Goal: Task Accomplishment & Management: Use online tool/utility

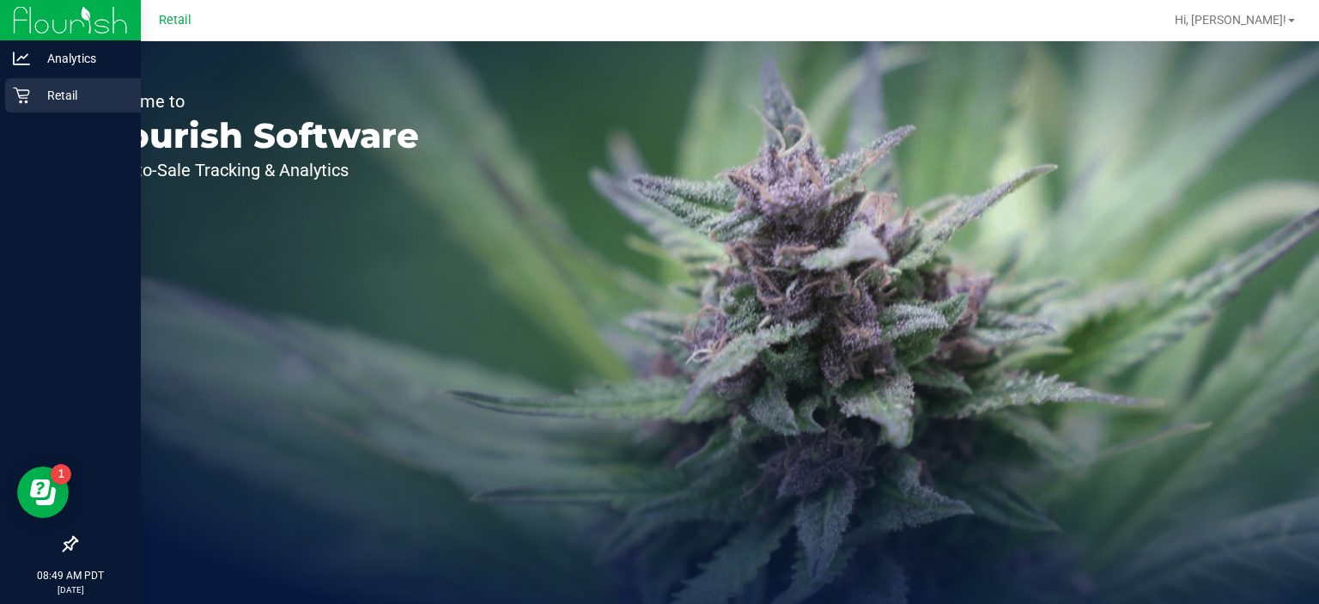
click at [22, 100] on icon at bounding box center [21, 95] width 17 height 17
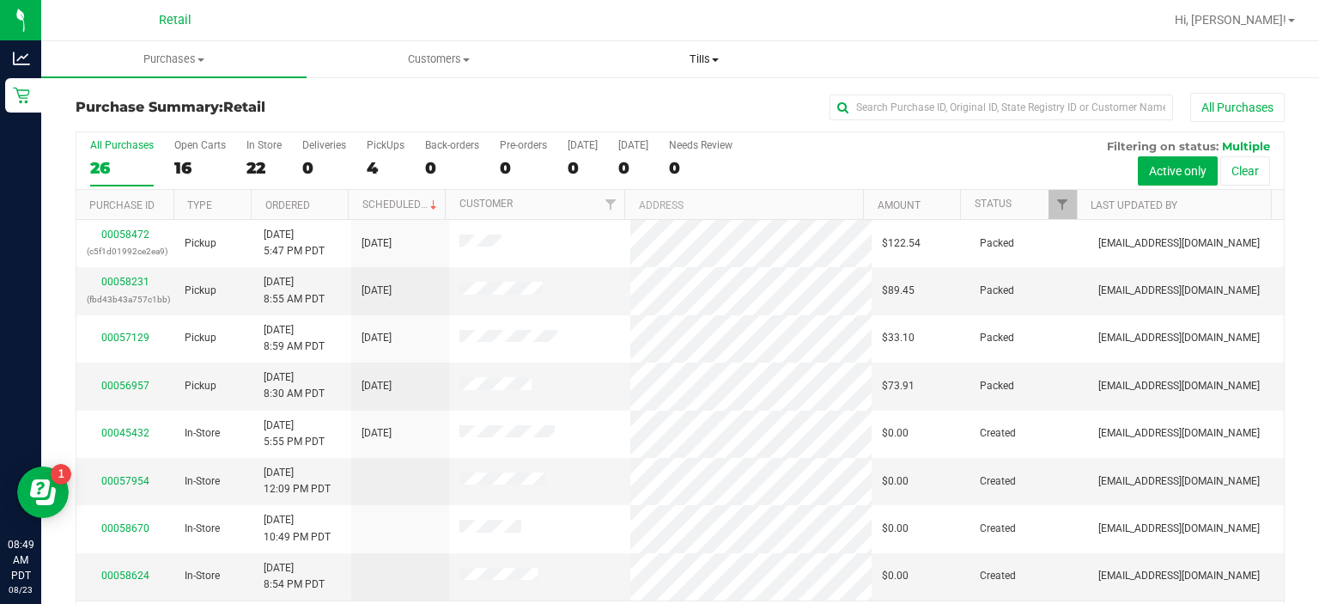
click at [717, 53] on span "Tills" at bounding box center [704, 59] width 264 height 15
click at [640, 100] on span "Manage tills" at bounding box center [629, 103] width 116 height 15
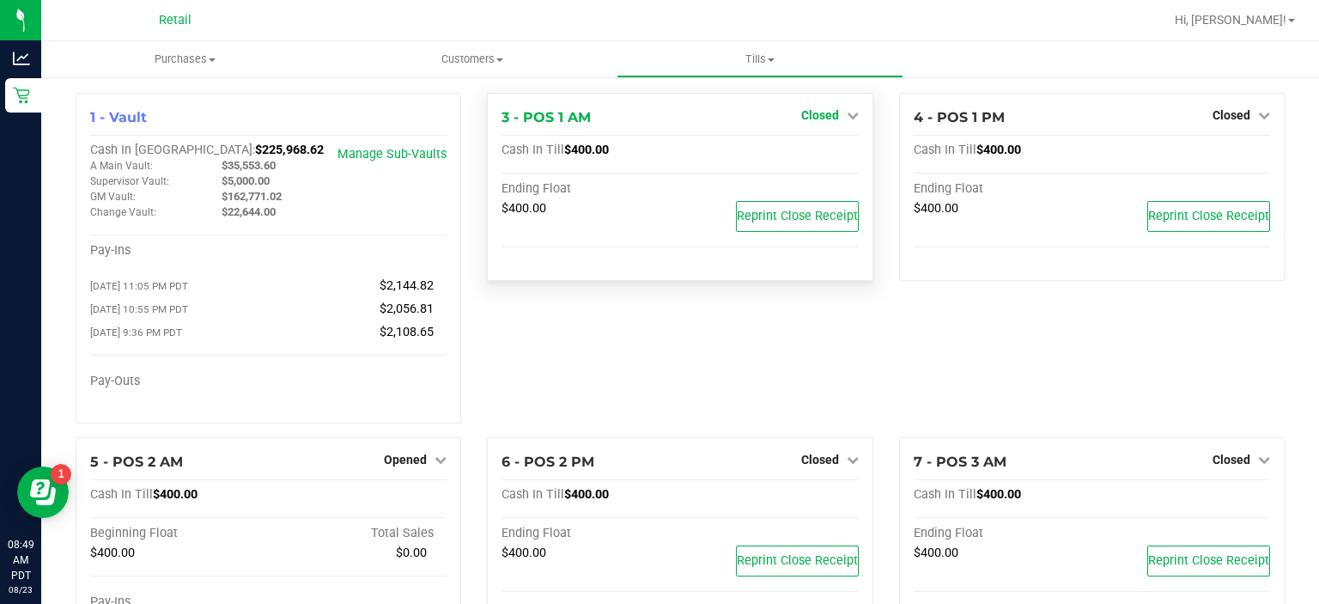
click at [847, 112] on icon at bounding box center [853, 115] width 12 height 12
click at [814, 154] on link "Open Till" at bounding box center [820, 151] width 46 height 14
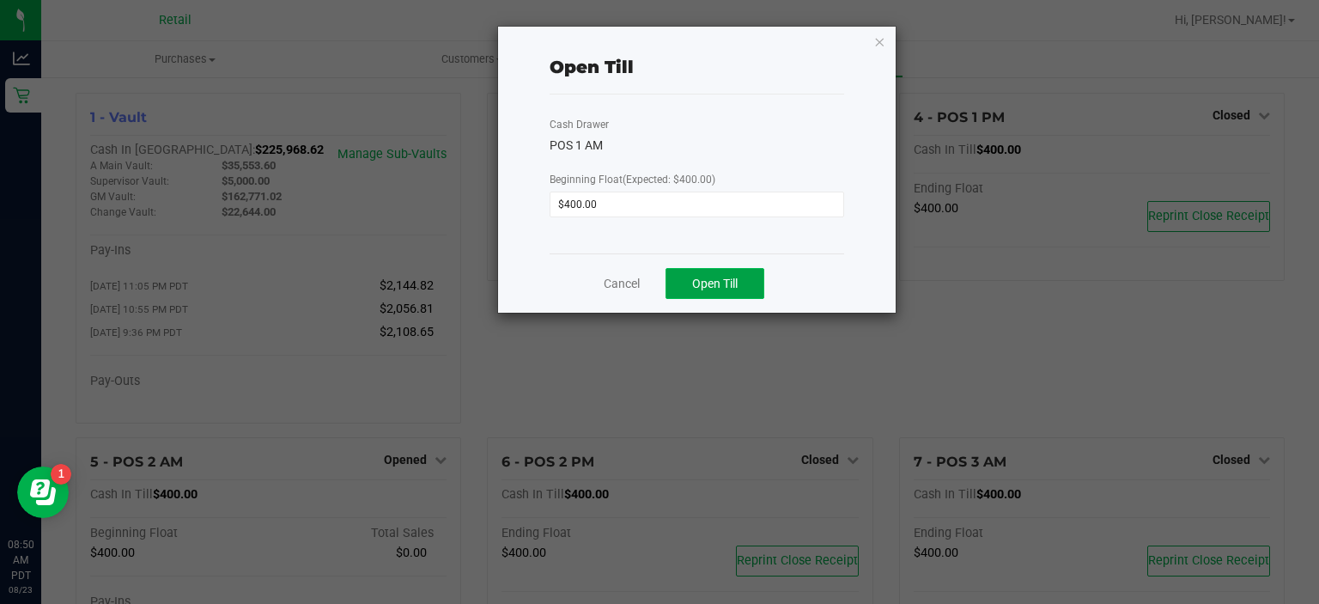
click at [721, 286] on span "Open Till" at bounding box center [715, 284] width 46 height 14
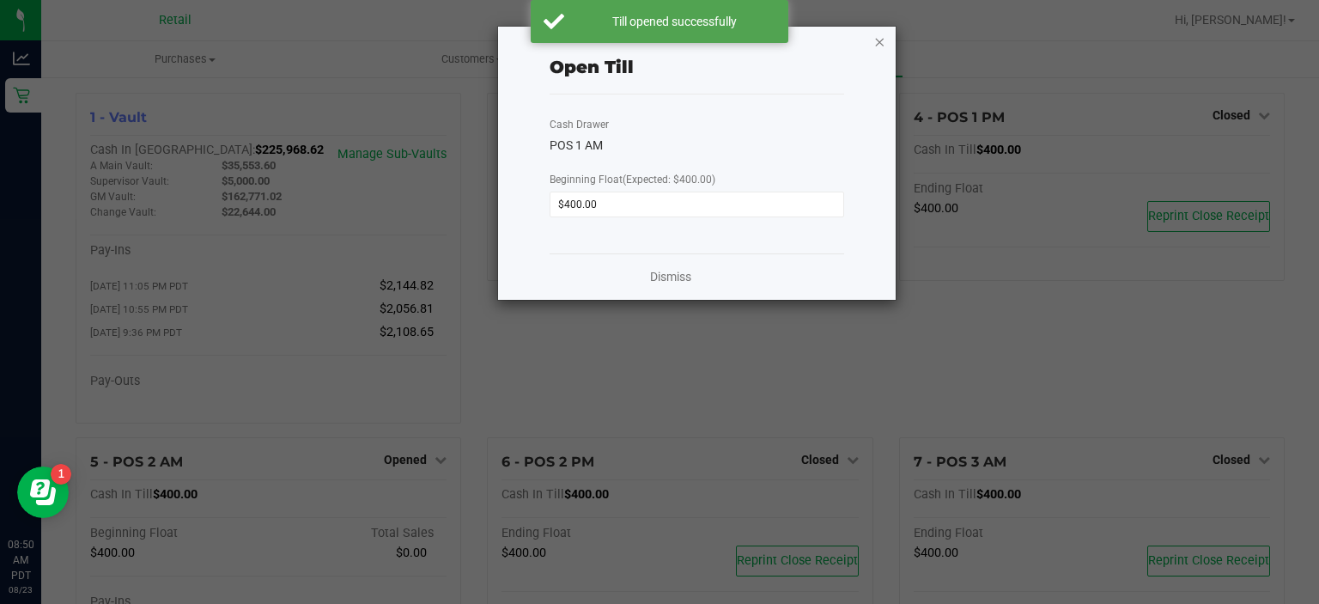
click at [877, 47] on icon "button" at bounding box center [880, 41] width 12 height 21
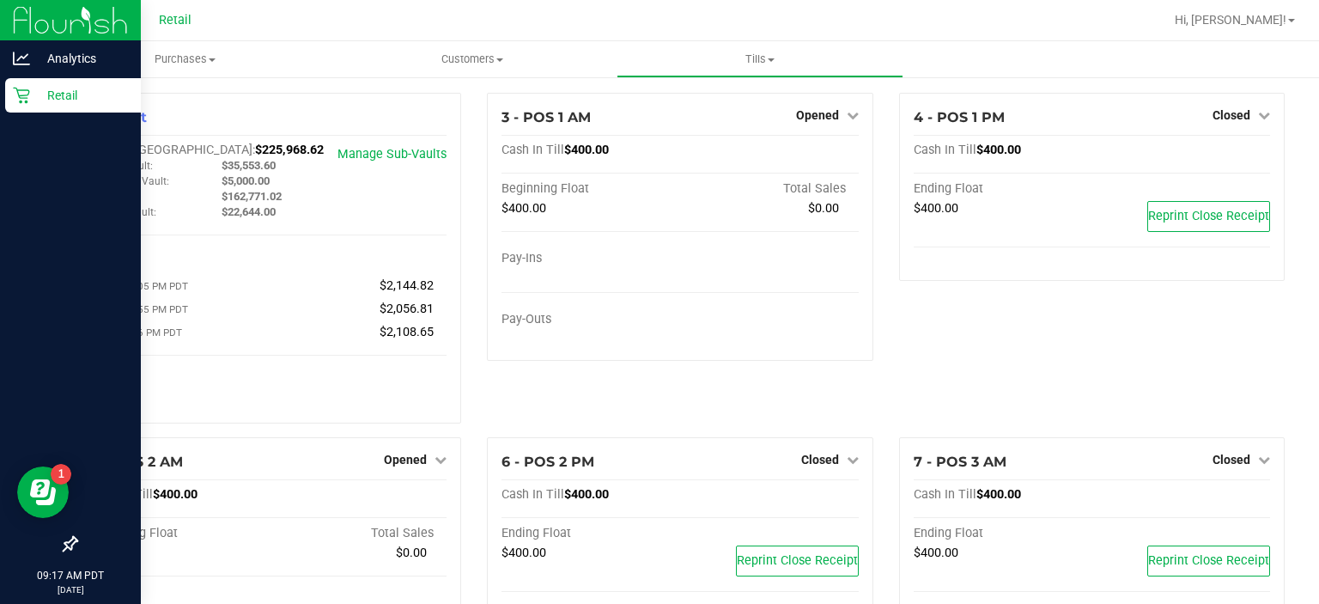
click at [21, 106] on div "Retail" at bounding box center [73, 95] width 136 height 34
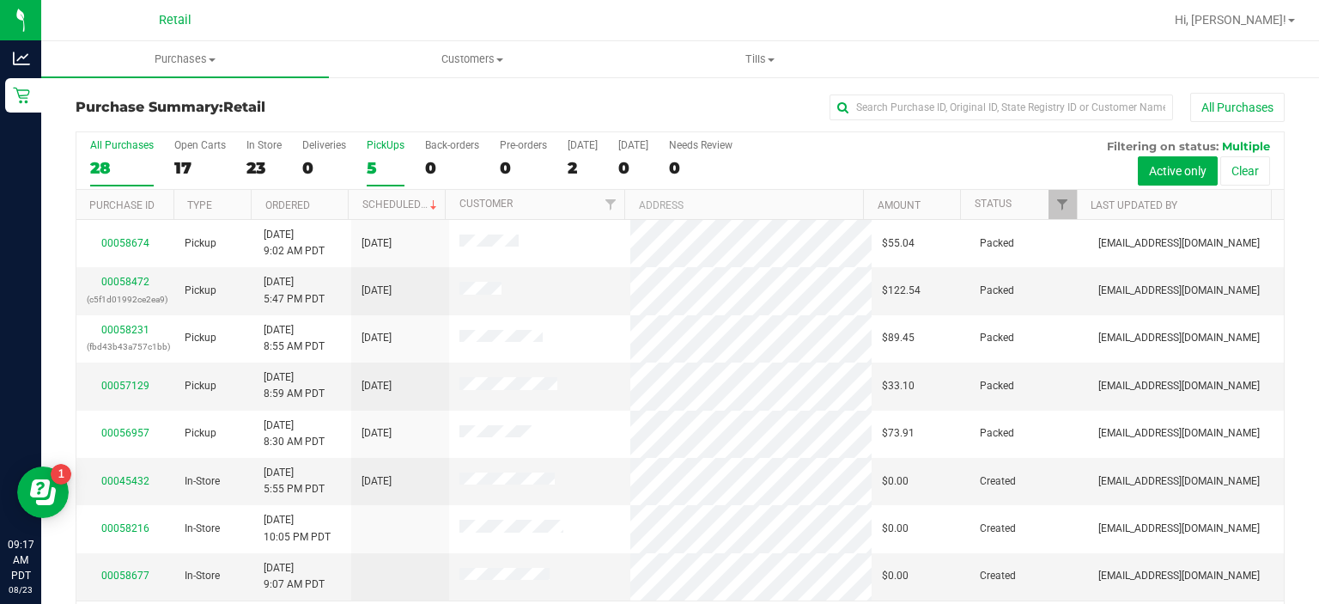
click at [386, 148] on div "PickUps" at bounding box center [386, 145] width 38 height 12
click at [0, 0] on input "PickUps 5" at bounding box center [0, 0] width 0 height 0
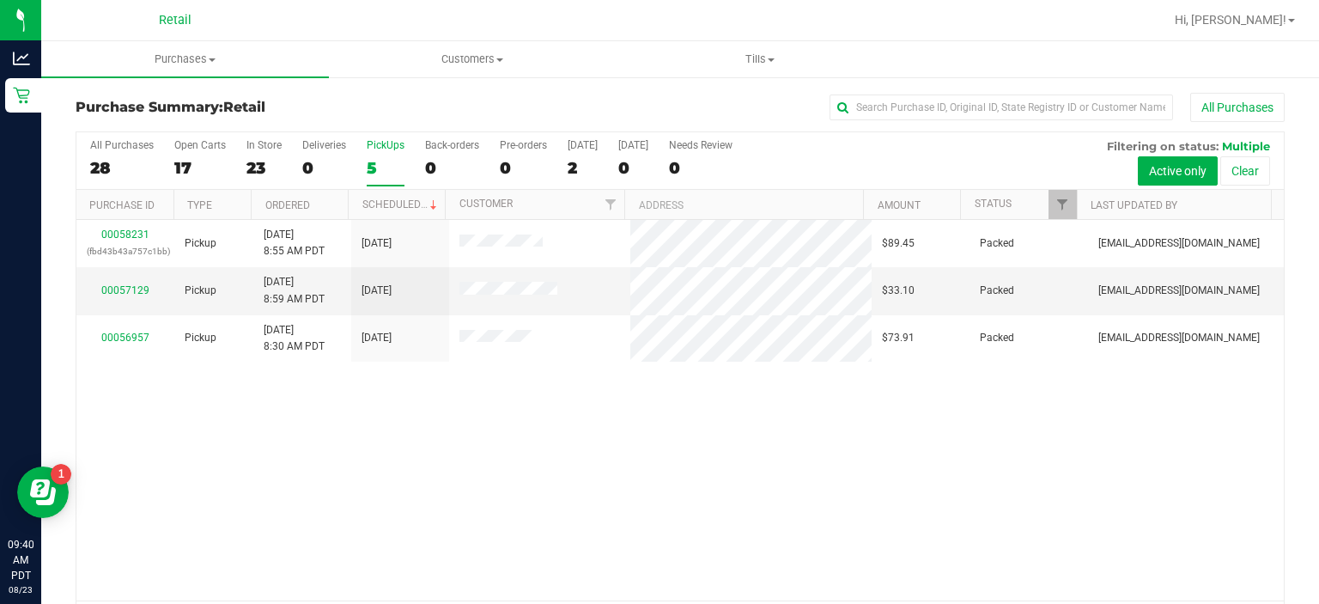
click at [388, 141] on div "PickUps" at bounding box center [386, 145] width 38 height 12
click at [0, 0] on input "PickUps 5" at bounding box center [0, 0] width 0 height 0
